Goal: Task Accomplishment & Management: Manage account settings

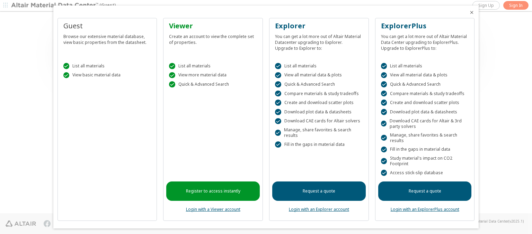
click at [469, 12] on icon "Close" at bounding box center [472, 13] width 6 height 6
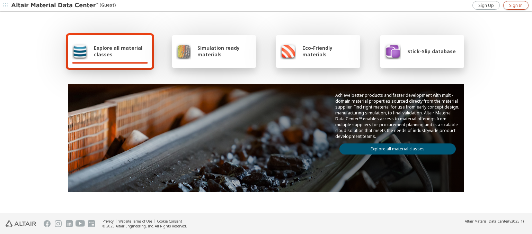
click at [515, 5] on span "Sign In" at bounding box center [515, 6] width 13 height 6
click at [55, 6] on img at bounding box center [55, 5] width 88 height 7
click at [118, 51] on span "Explore all material classes" at bounding box center [121, 51] width 54 height 13
click at [394, 147] on link "Explore all material classes" at bounding box center [397, 149] width 116 height 11
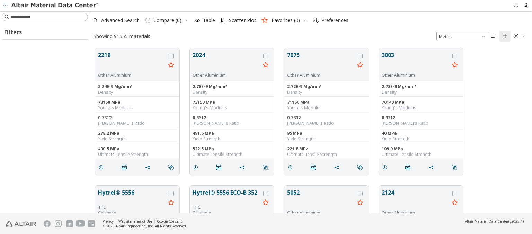
scroll to position [165, 436]
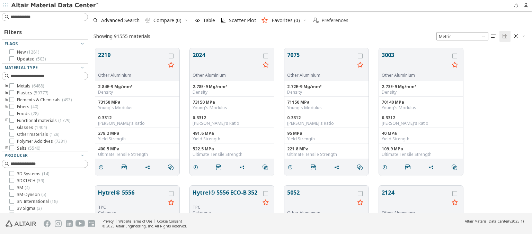
click at [328, 20] on span "Preferences" at bounding box center [334, 20] width 27 height 5
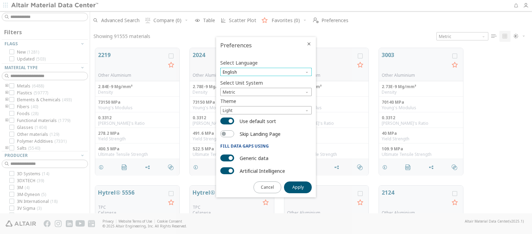
click at [266, 72] on span "English" at bounding box center [265, 72] width 91 height 8
click at [266, 89] on span "Deutsch" at bounding box center [266, 89] width 86 height 5
click at [298, 187] on span "Apply" at bounding box center [297, 188] width 11 height 6
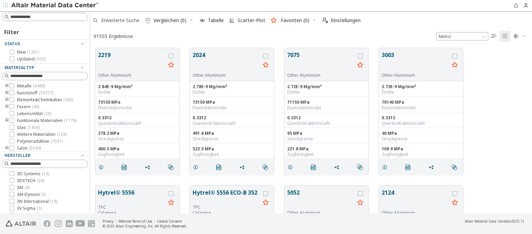
click at [116, 20] on span "Erweiterte Suche" at bounding box center [120, 20] width 38 height 5
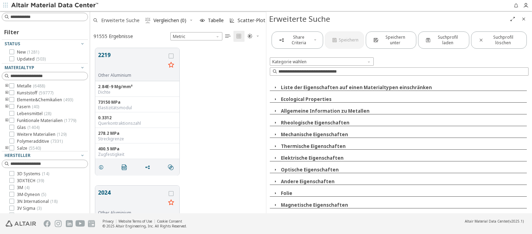
scroll to position [165, 170]
click at [116, 20] on span "Erweiterte Suche" at bounding box center [120, 20] width 38 height 5
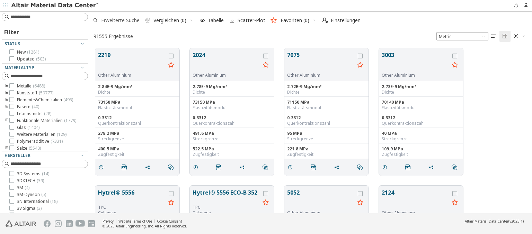
scroll to position [165, 436]
click at [341, 20] on span "Einstellungen" at bounding box center [345, 20] width 30 height 5
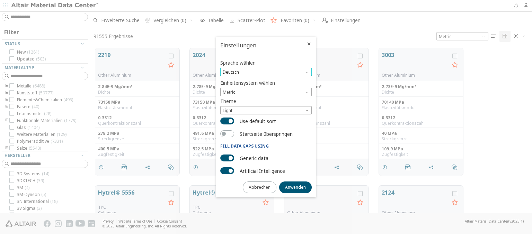
click at [266, 72] on span "Deutsch" at bounding box center [265, 72] width 91 height 8
click at [266, 81] on span "English" at bounding box center [266, 81] width 86 height 5
click at [295, 187] on span "Anwenden" at bounding box center [295, 188] width 21 height 6
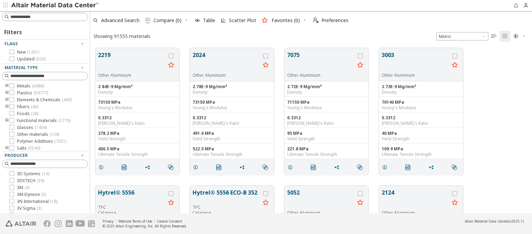
click at [55, 6] on img at bounding box center [55, 5] width 88 height 7
